Goal: Transaction & Acquisition: Book appointment/travel/reservation

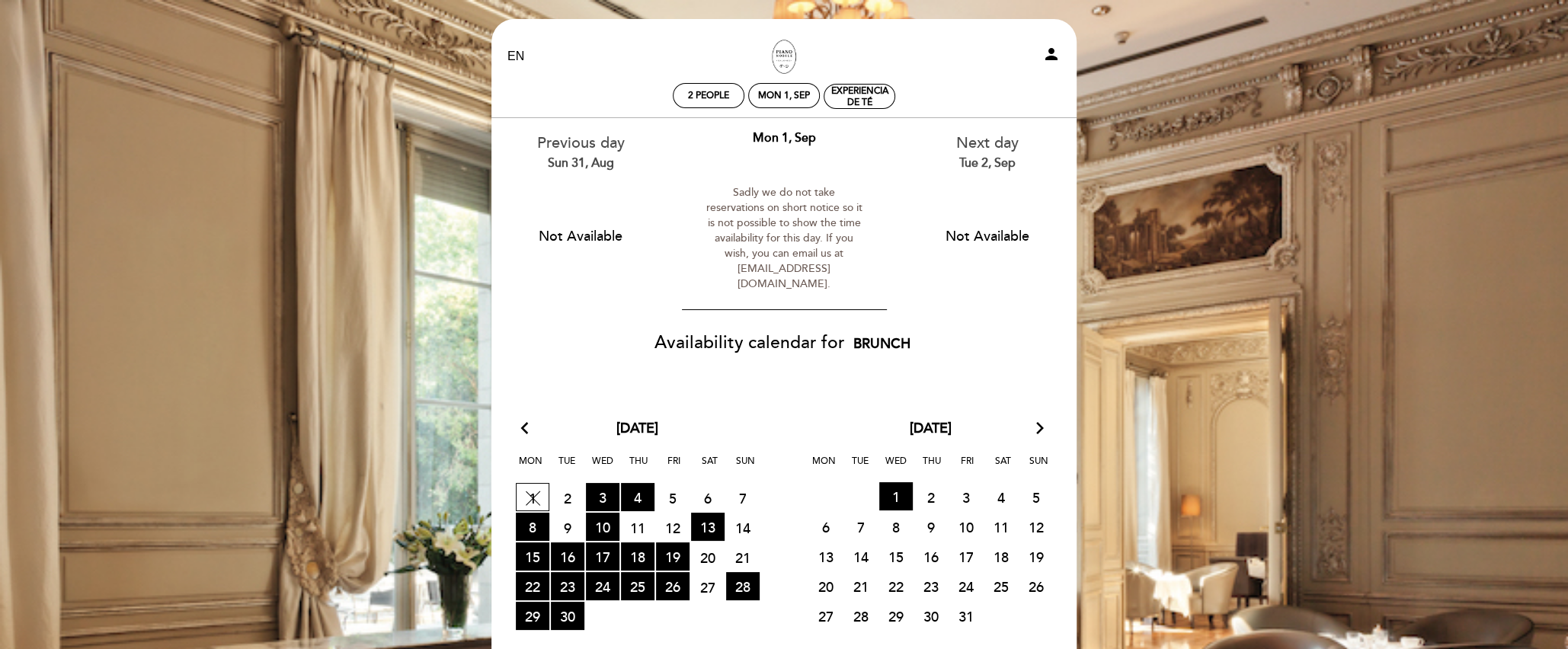
click at [359, 242] on div "EN ES PT Los Salones del Piano [PERSON_NAME] person 2 people Mon 1, Sep Experie…" at bounding box center [784, 457] width 1568 height 915
click at [602, 513] on span "10 RESERVATIONS AVAILABLE" at bounding box center [602, 527] width 33 height 28
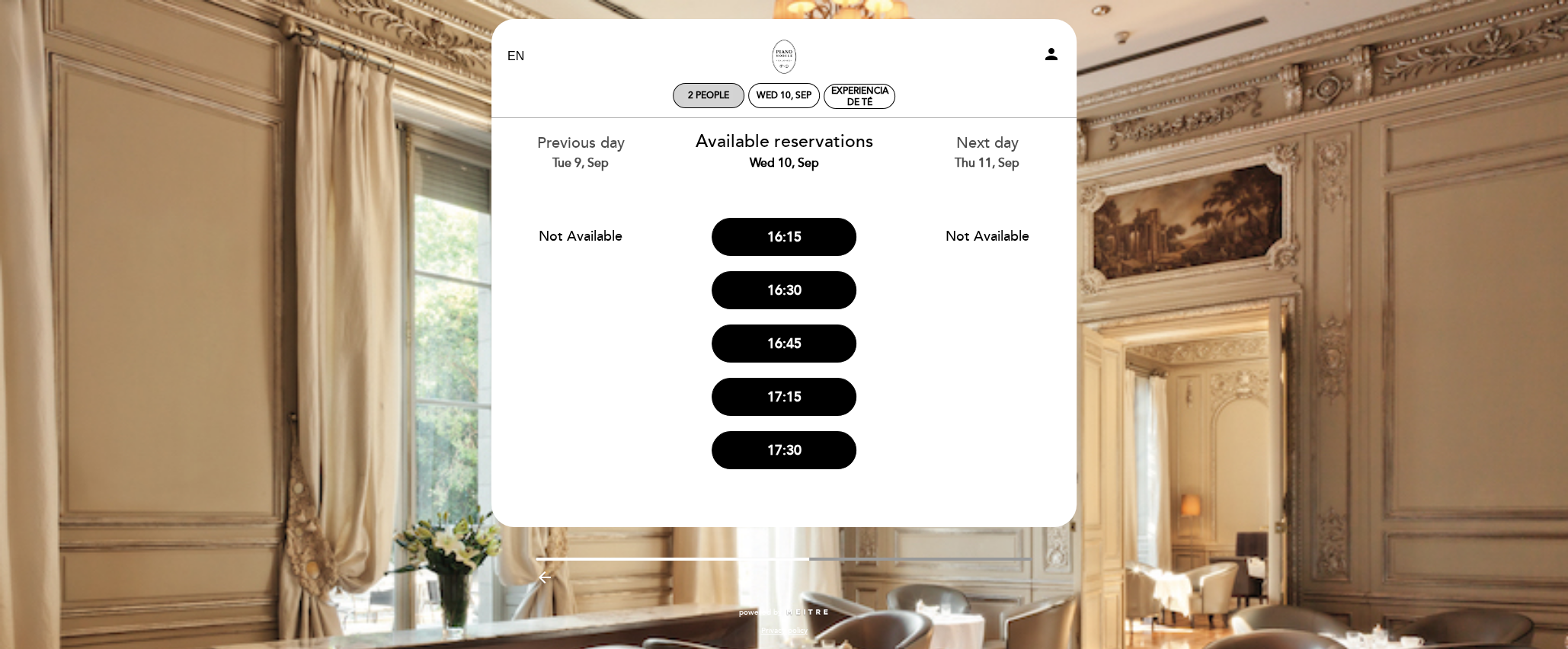
click at [719, 102] on div "2 people" at bounding box center [708, 95] width 70 height 23
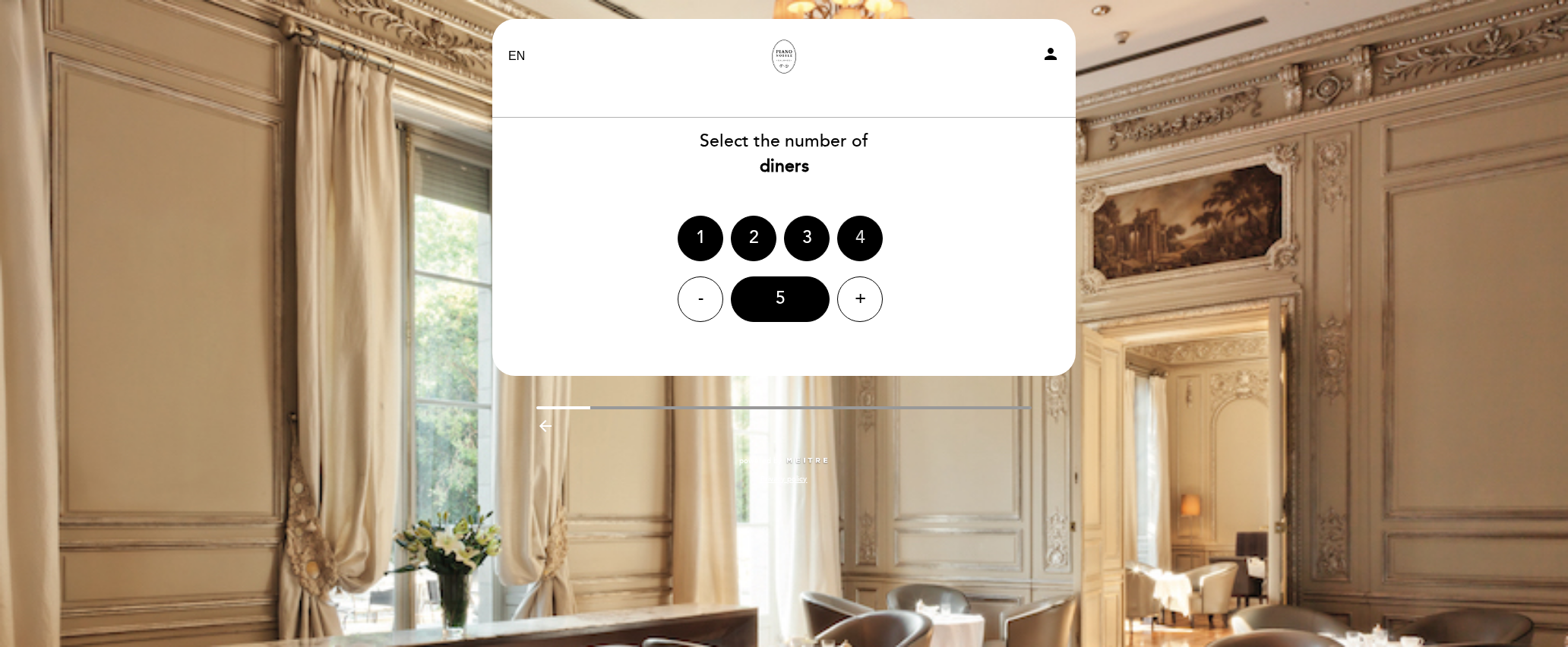
click at [859, 233] on div "4" at bounding box center [859, 238] width 46 height 46
